Goal: Obtain resource: Obtain resource

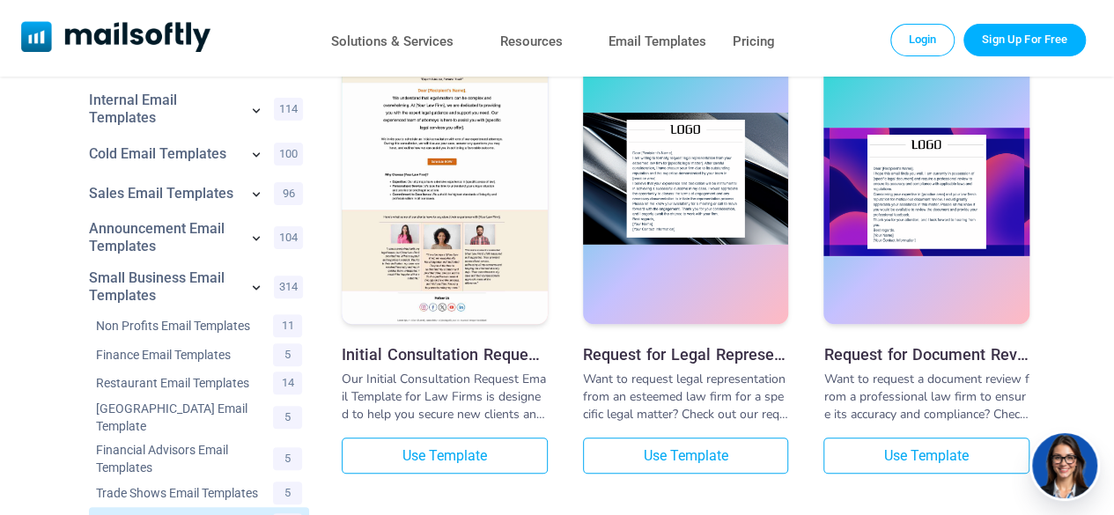
click at [687, 286] on div at bounding box center [686, 192] width 206 height 264
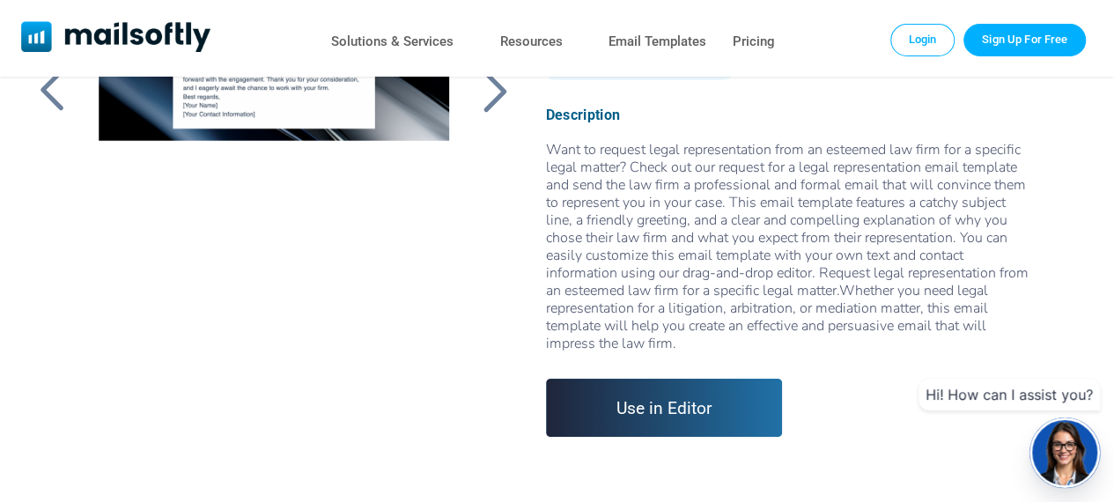
scroll to position [272, 26]
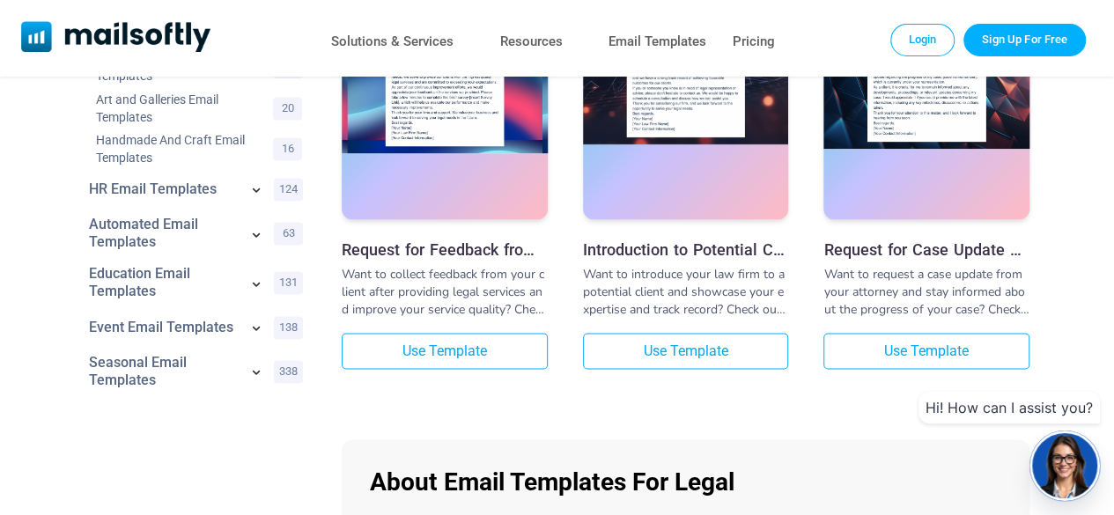
scroll to position [1136, 0]
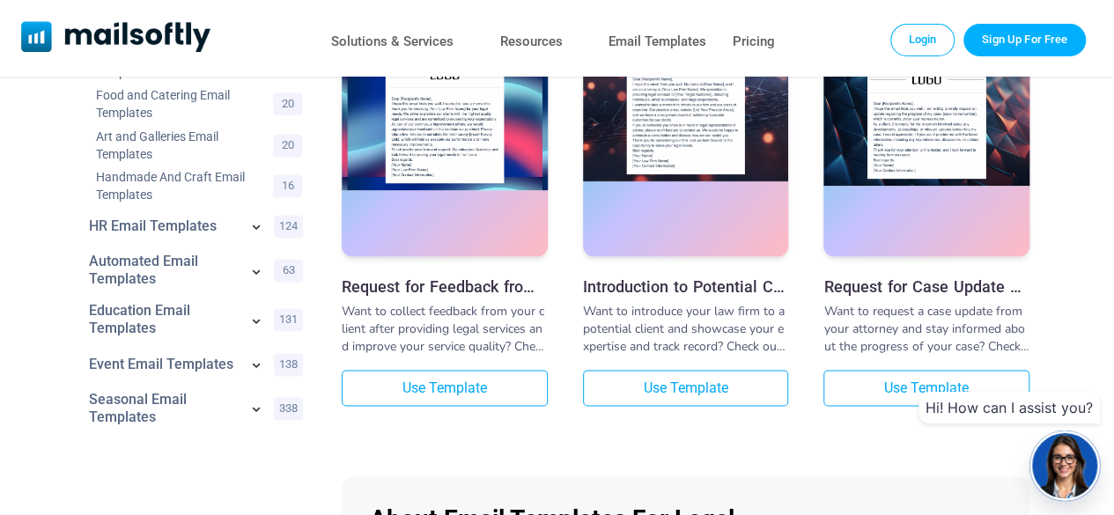
click at [686, 203] on div at bounding box center [686, 124] width 206 height 264
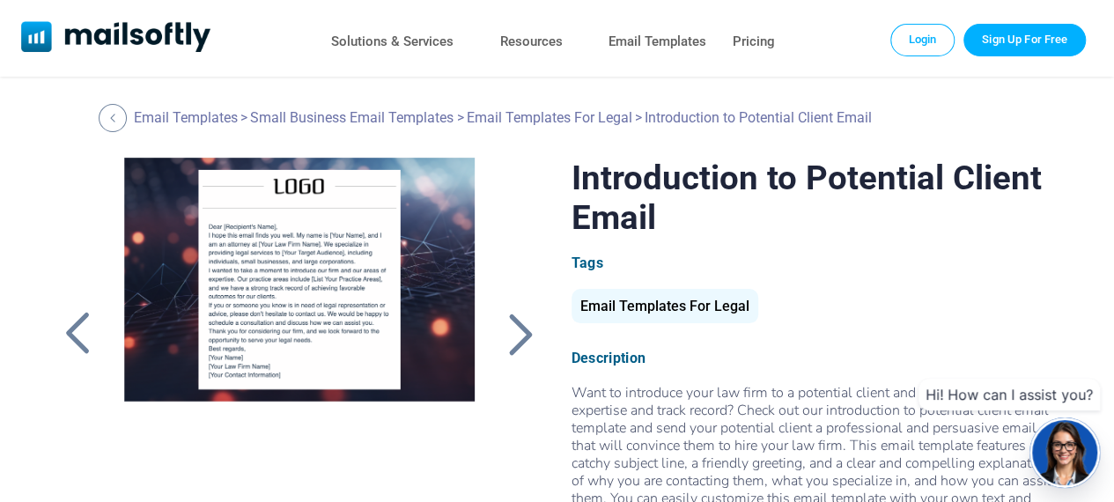
click at [499, 336] on div at bounding box center [521, 334] width 44 height 46
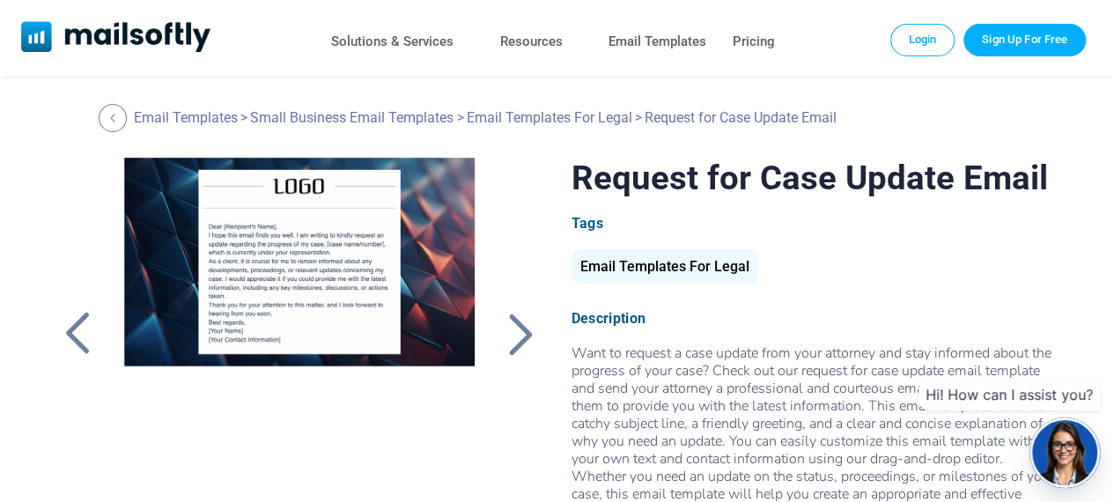
click at [501, 322] on div at bounding box center [521, 334] width 44 height 46
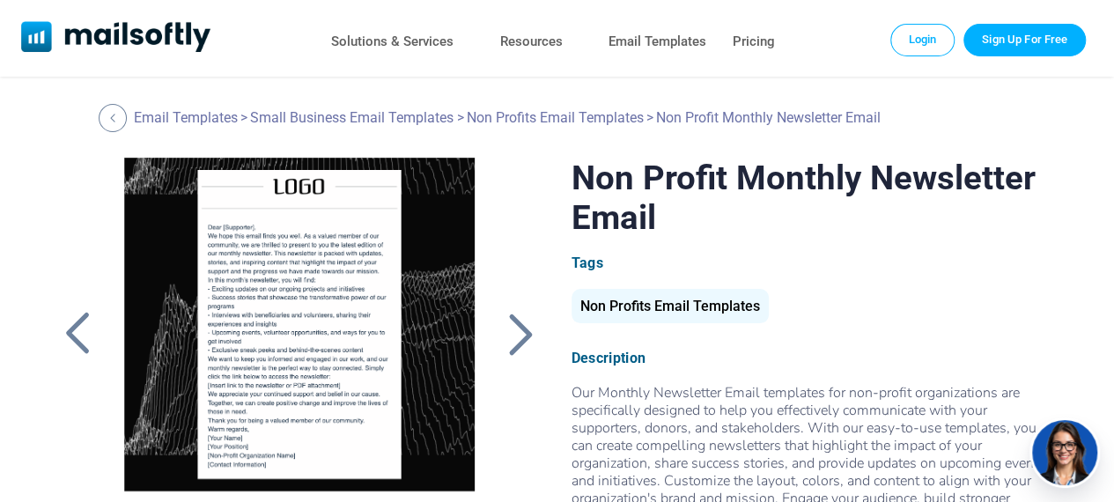
click at [501, 322] on div at bounding box center [521, 334] width 44 height 46
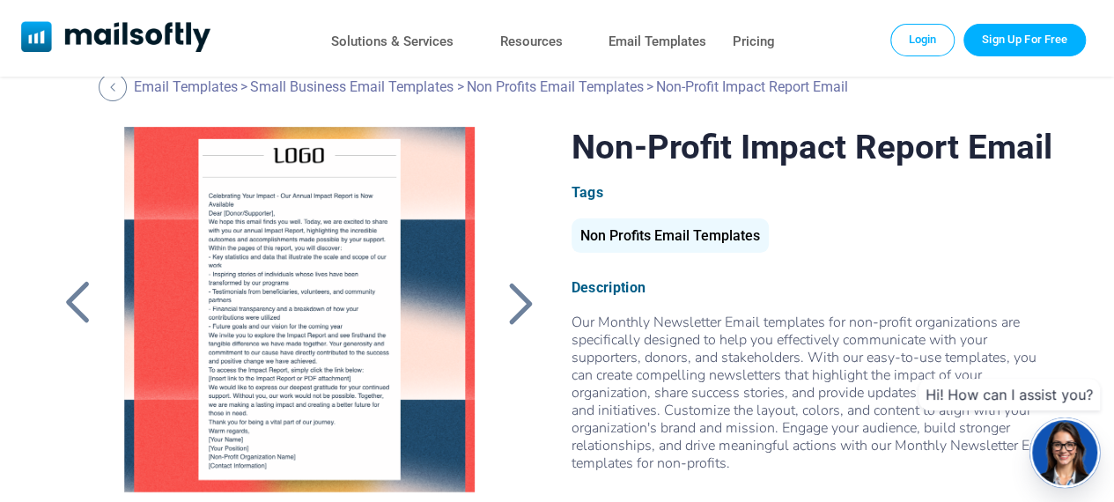
scroll to position [32, 0]
click at [501, 321] on div at bounding box center [521, 302] width 44 height 46
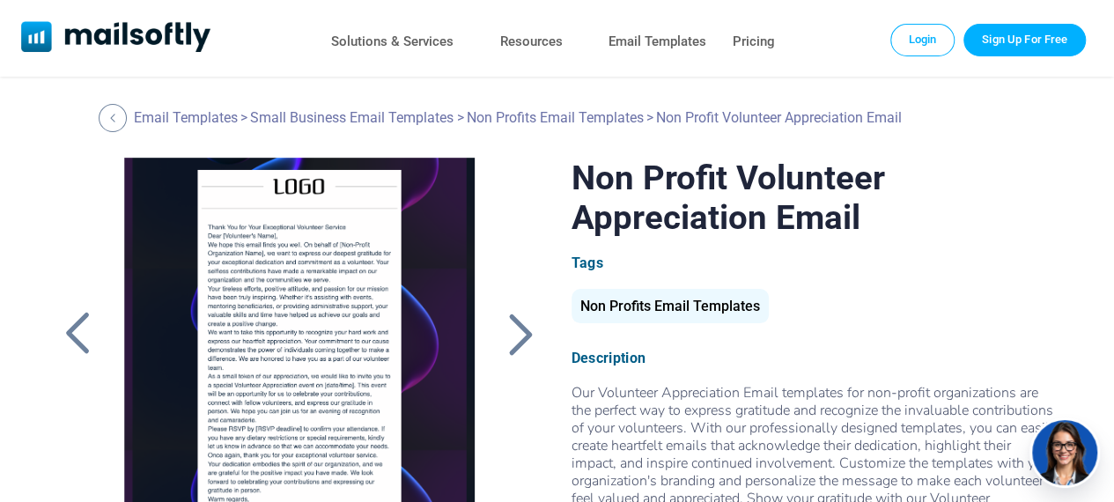
click at [72, 334] on div at bounding box center [77, 334] width 44 height 46
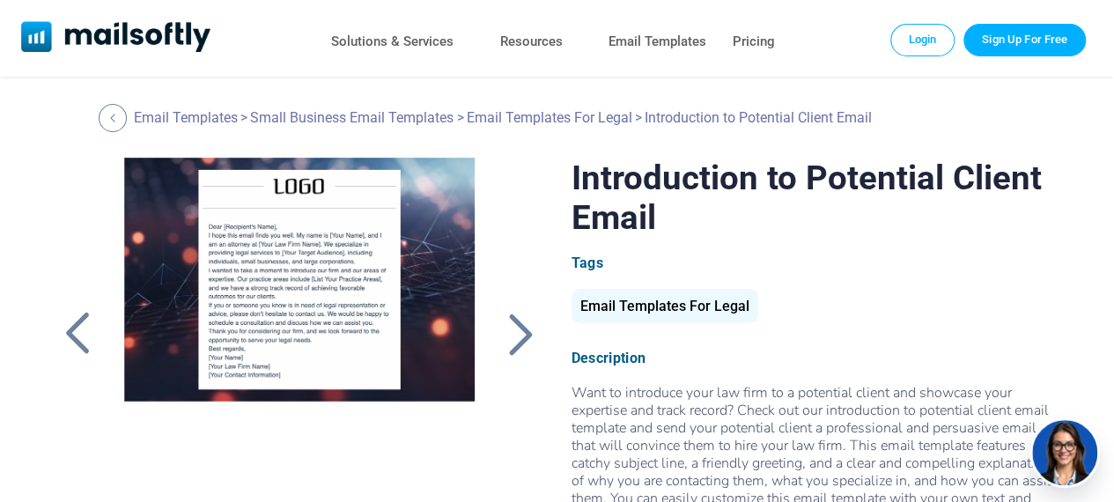
click at [72, 334] on div at bounding box center [77, 334] width 44 height 46
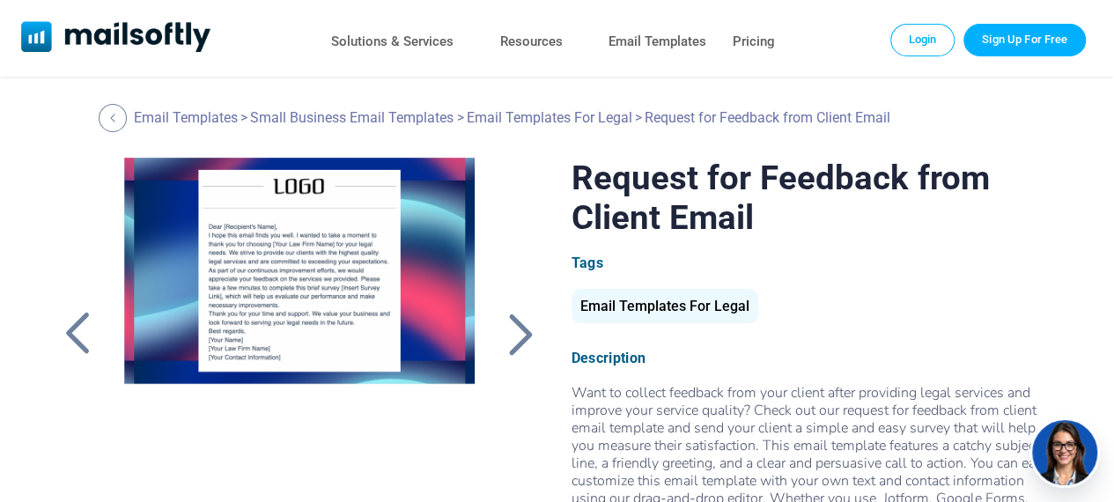
click at [72, 334] on div at bounding box center [77, 334] width 44 height 46
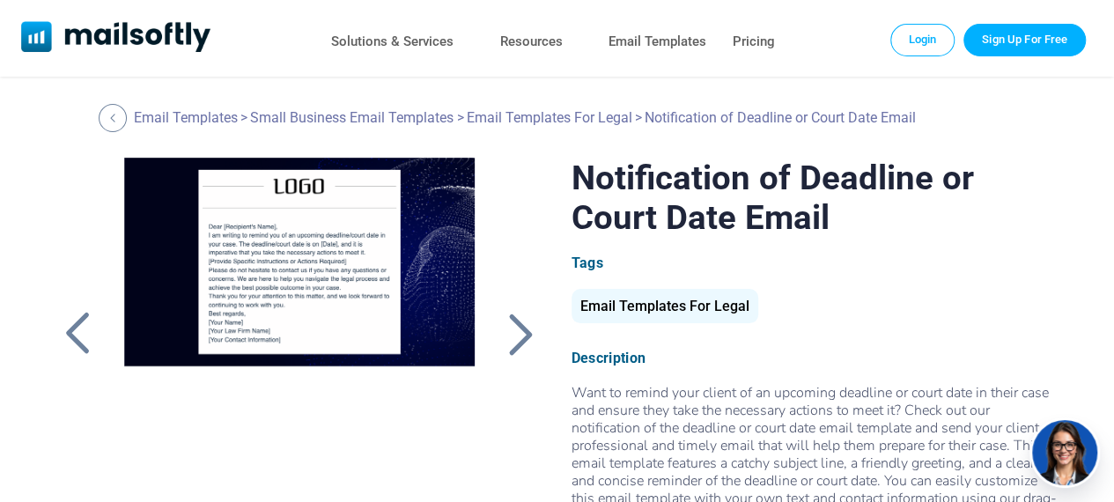
click at [72, 334] on div at bounding box center [77, 334] width 44 height 46
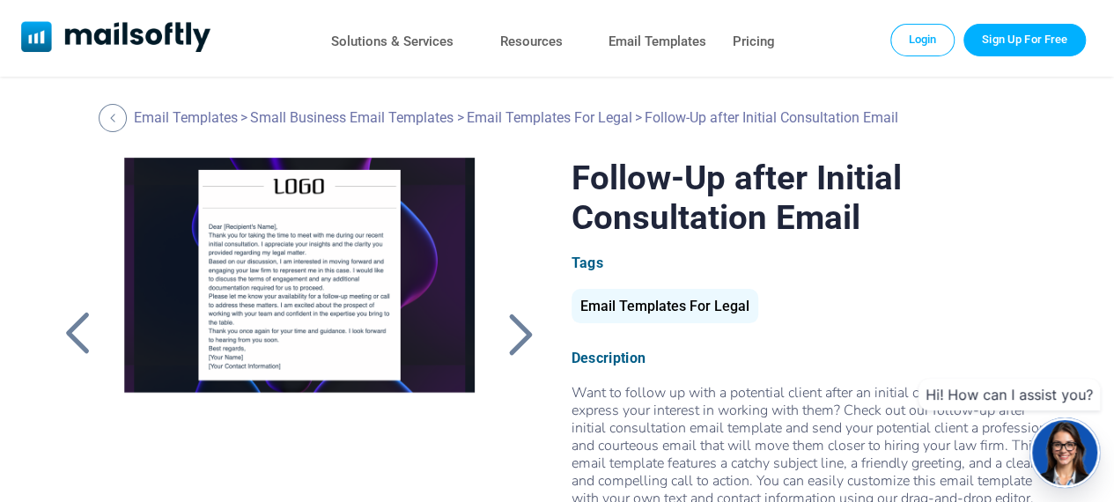
click at [72, 334] on div at bounding box center [77, 334] width 44 height 46
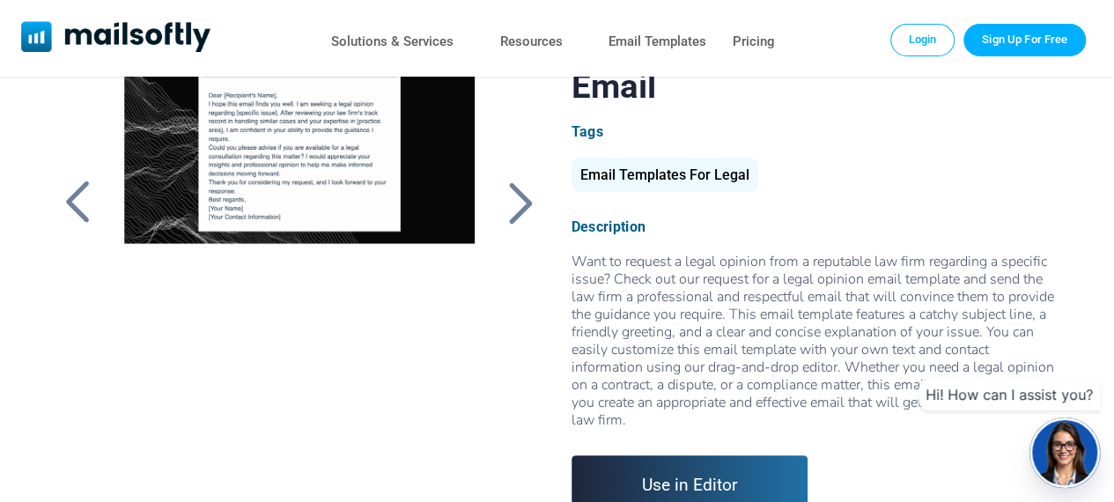
scroll to position [146, 0]
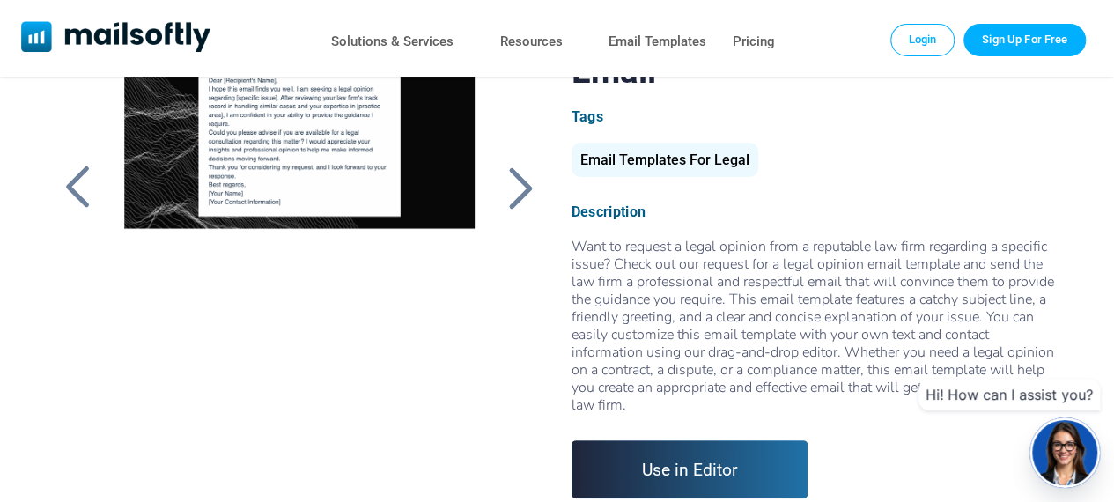
click at [696, 440] on link "Use in Editor" at bounding box center [690, 469] width 237 height 58
